Goal: Navigation & Orientation: Find specific page/section

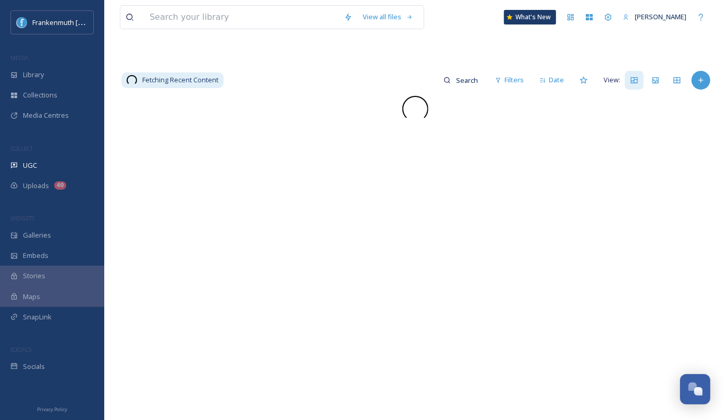
scroll to position [49, 0]
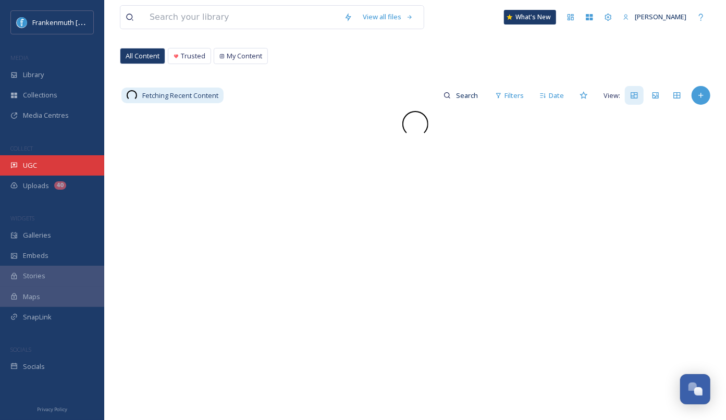
click at [78, 158] on div "UGC" at bounding box center [52, 165] width 104 height 20
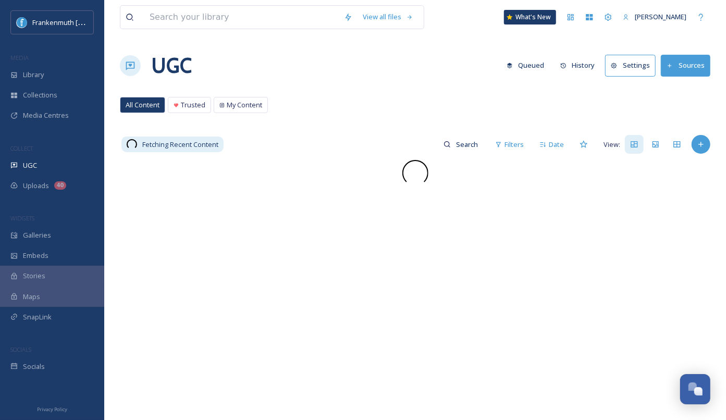
click at [78, 158] on div "UGC" at bounding box center [52, 165] width 104 height 20
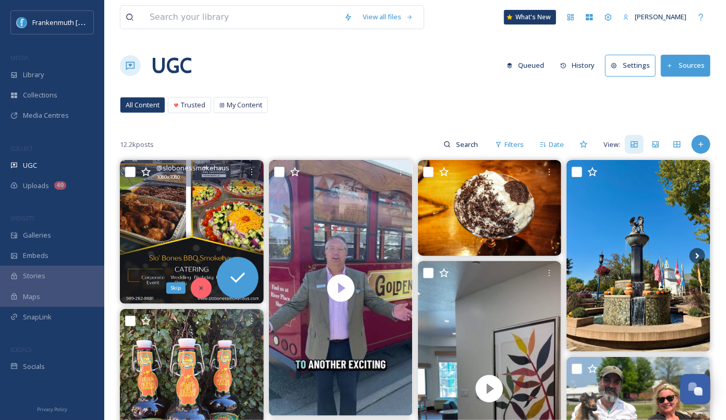
click at [202, 285] on icon at bounding box center [201, 288] width 7 height 7
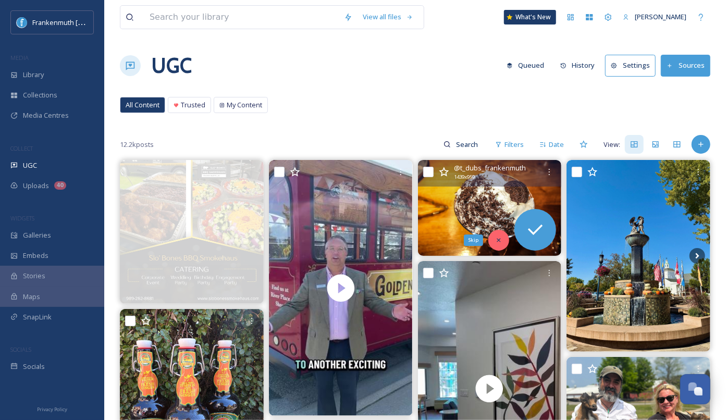
click at [497, 244] on div "Skip" at bounding box center [498, 240] width 21 height 21
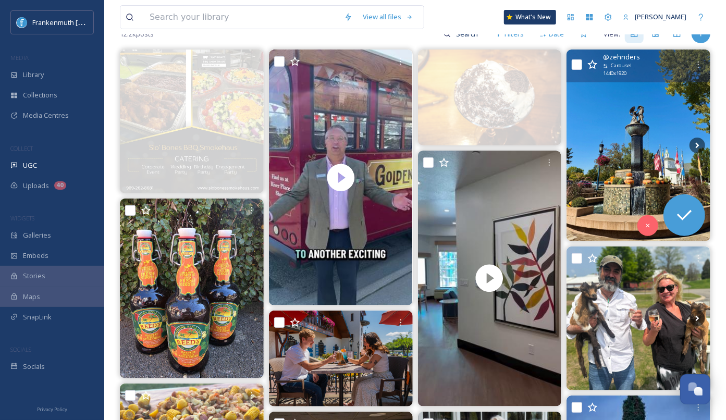
scroll to position [144, 0]
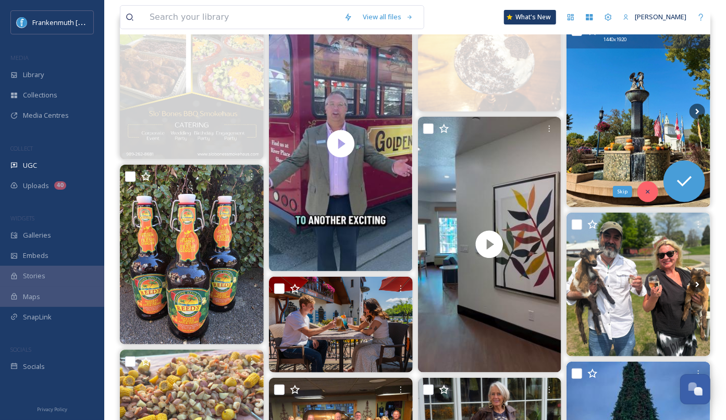
click at [645, 198] on div "Skip" at bounding box center [648, 191] width 21 height 21
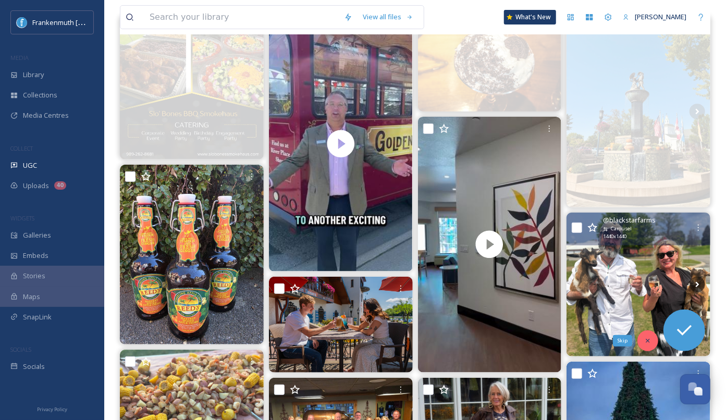
click at [645, 339] on icon at bounding box center [647, 340] width 7 height 7
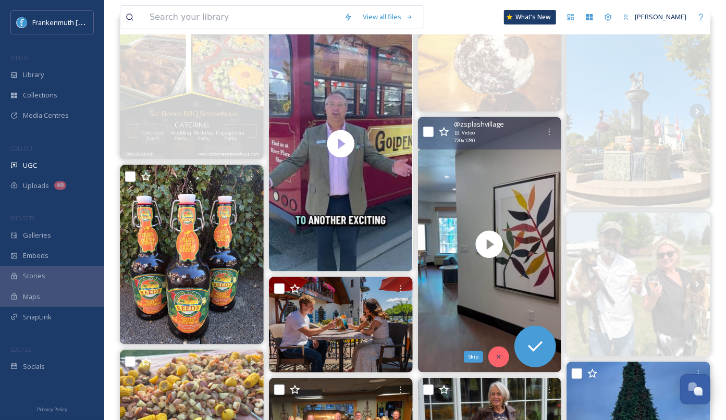
click at [497, 355] on icon at bounding box center [499, 357] width 4 height 4
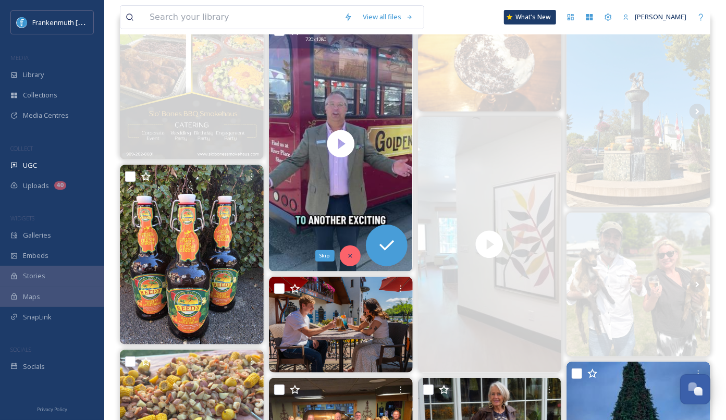
click at [353, 251] on div "Skip" at bounding box center [350, 256] width 21 height 21
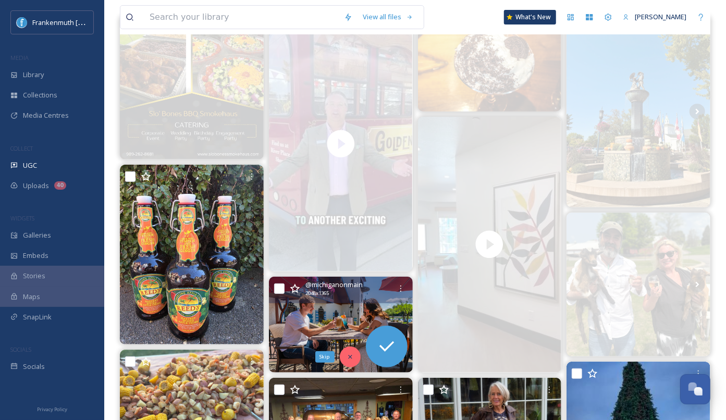
click at [348, 356] on icon at bounding box center [350, 356] width 7 height 7
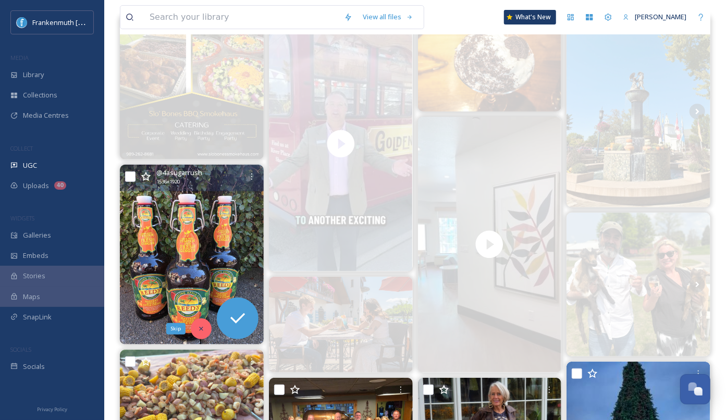
click at [198, 330] on icon at bounding box center [201, 328] width 7 height 7
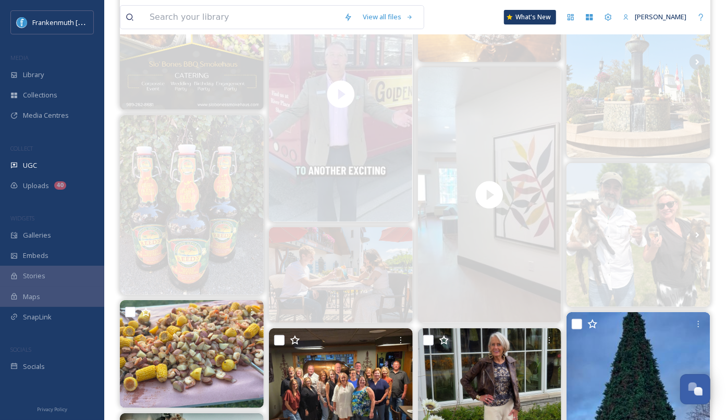
scroll to position [248, 0]
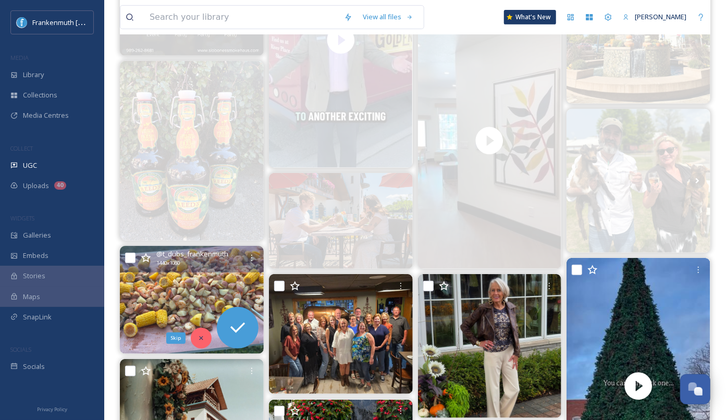
click at [198, 331] on div "Skip" at bounding box center [201, 338] width 21 height 21
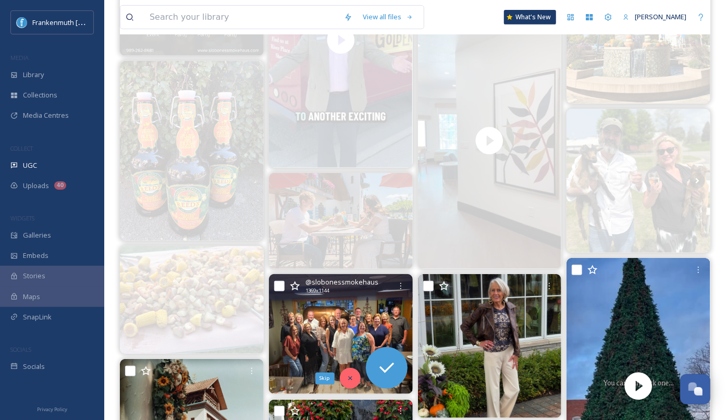
click at [351, 382] on div "Skip" at bounding box center [350, 378] width 21 height 21
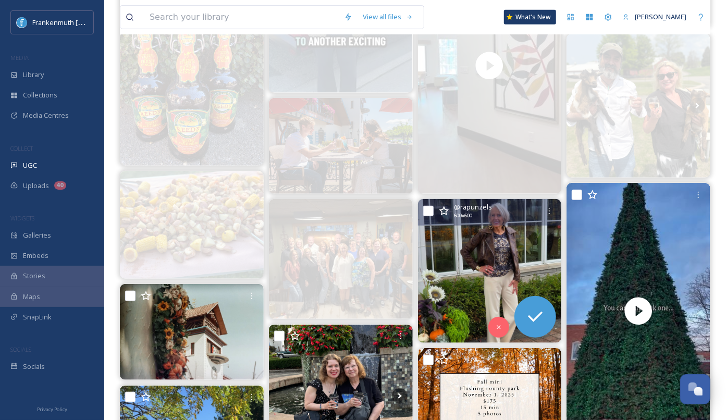
scroll to position [324, 0]
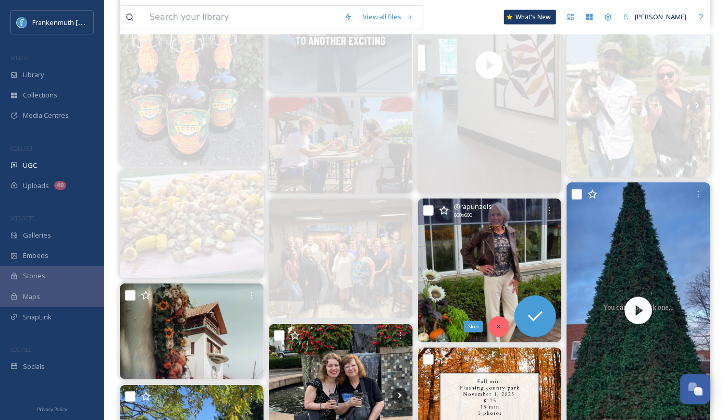
click at [497, 332] on div "Skip" at bounding box center [498, 326] width 21 height 21
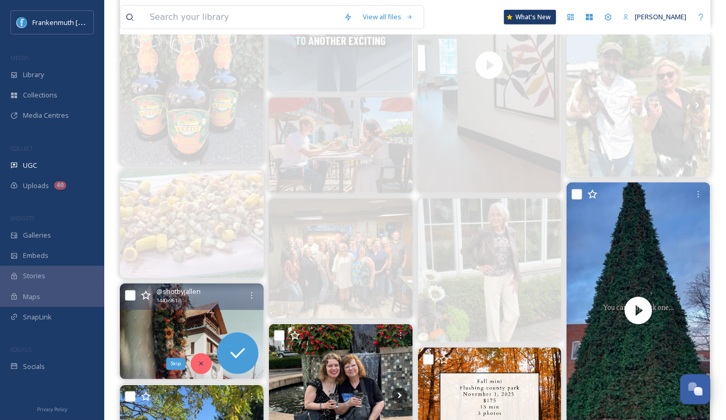
click at [198, 366] on icon at bounding box center [201, 363] width 7 height 7
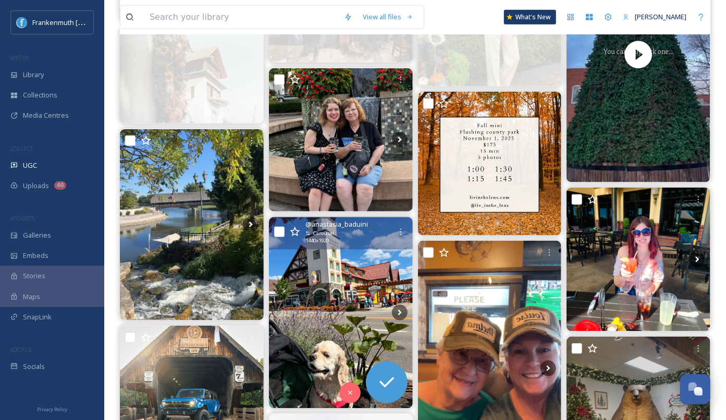
scroll to position [582, 0]
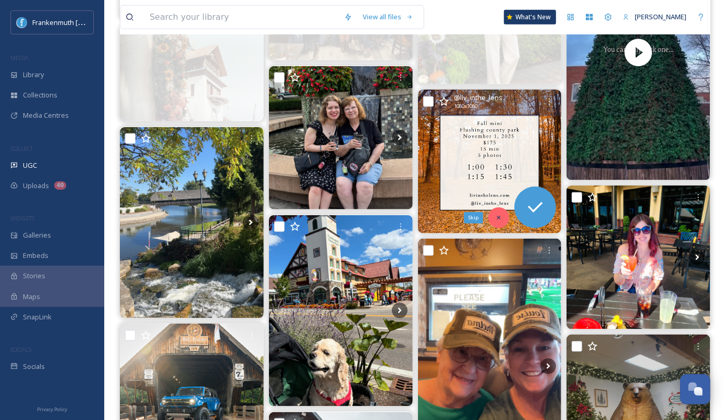
click at [495, 216] on icon at bounding box center [498, 217] width 7 height 7
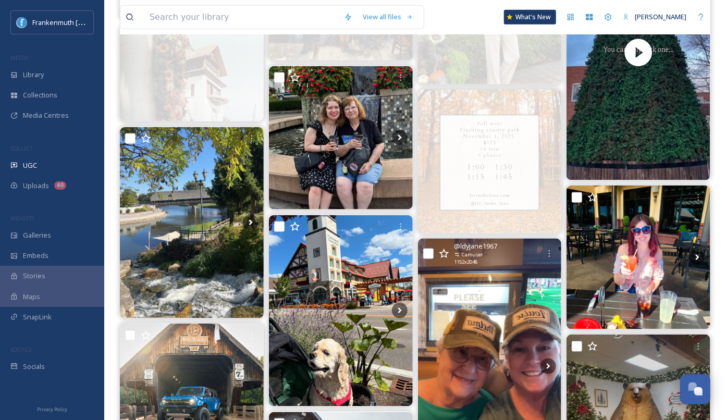
click at [527, 361] on img at bounding box center [490, 366] width 144 height 255
